Goal: Task Accomplishment & Management: Use online tool/utility

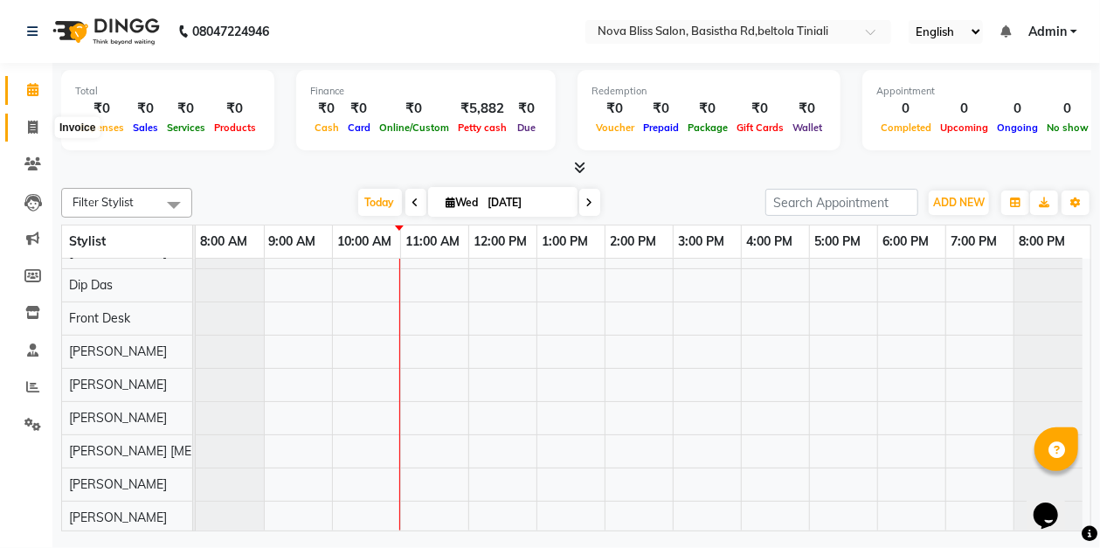
click at [30, 127] on icon at bounding box center [33, 127] width 10 height 13
select select "service"
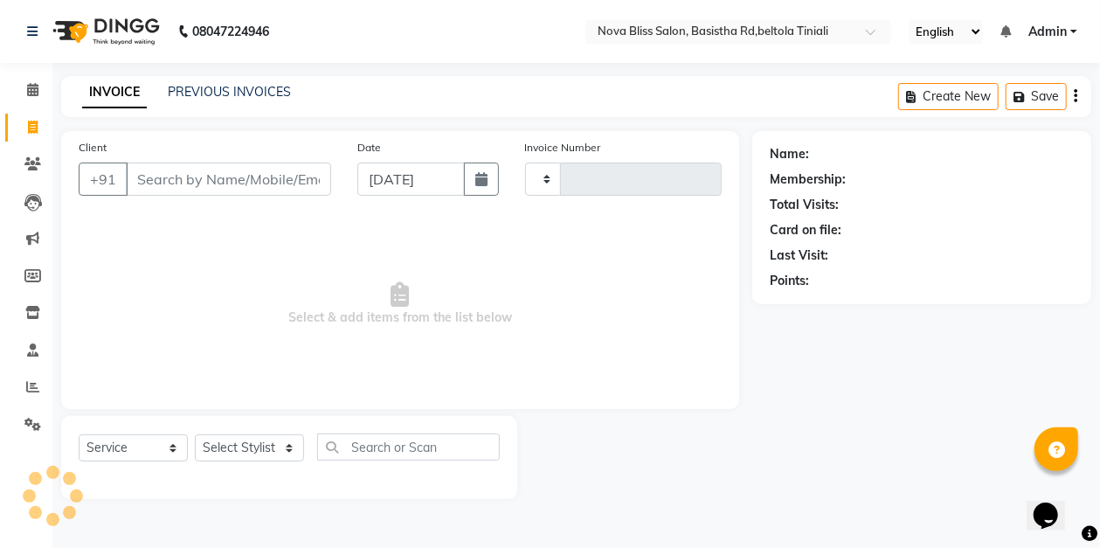
type input "0851"
select select "6211"
